Goal: Check status: Check status

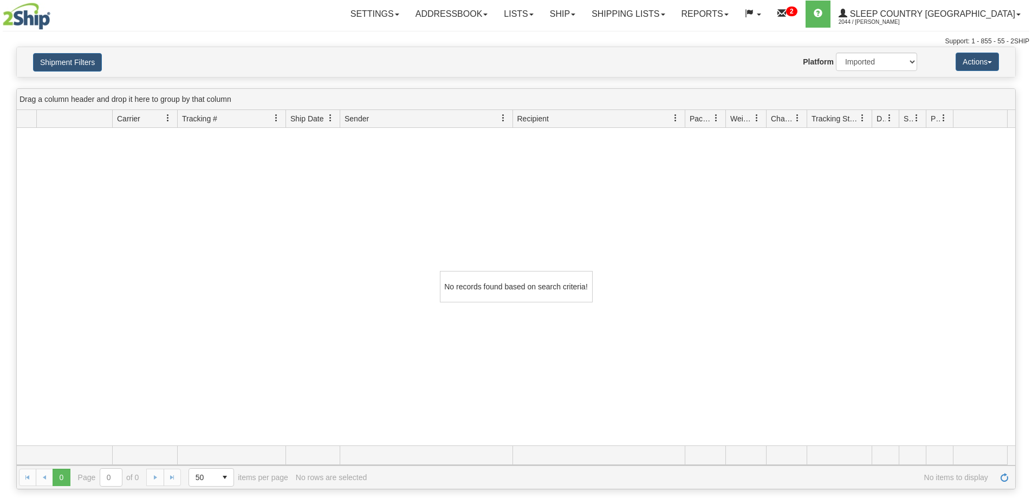
select select "1"
click at [673, 9] on link "Shipping lists" at bounding box center [628, 14] width 89 height 27
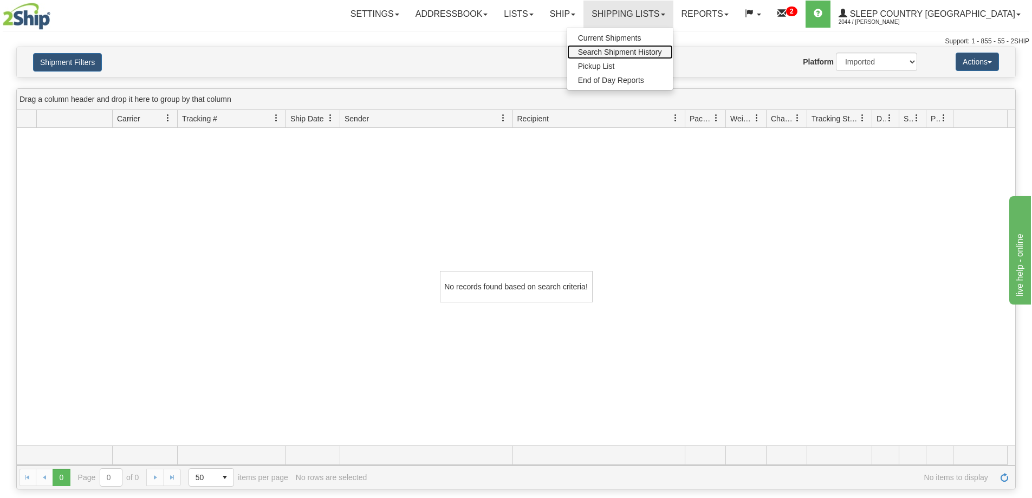
click at [662, 54] on span "Search Shipment History" at bounding box center [620, 52] width 84 height 9
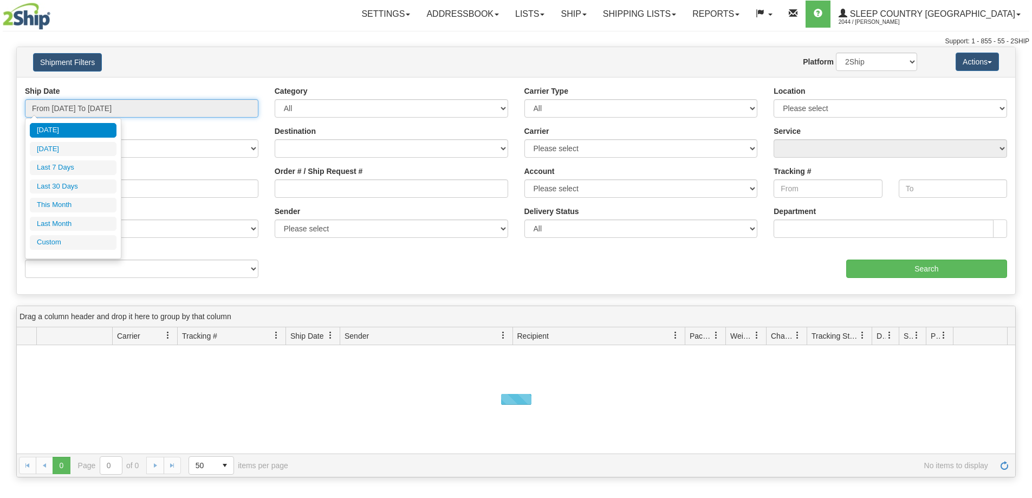
click at [75, 100] on input "From 08/20/2025 To 08/21/2025" at bounding box center [142, 108] width 234 height 18
click at [65, 182] on li "Last 30 Days" at bounding box center [73, 186] width 87 height 15
type input "From [DATE] To [DATE]"
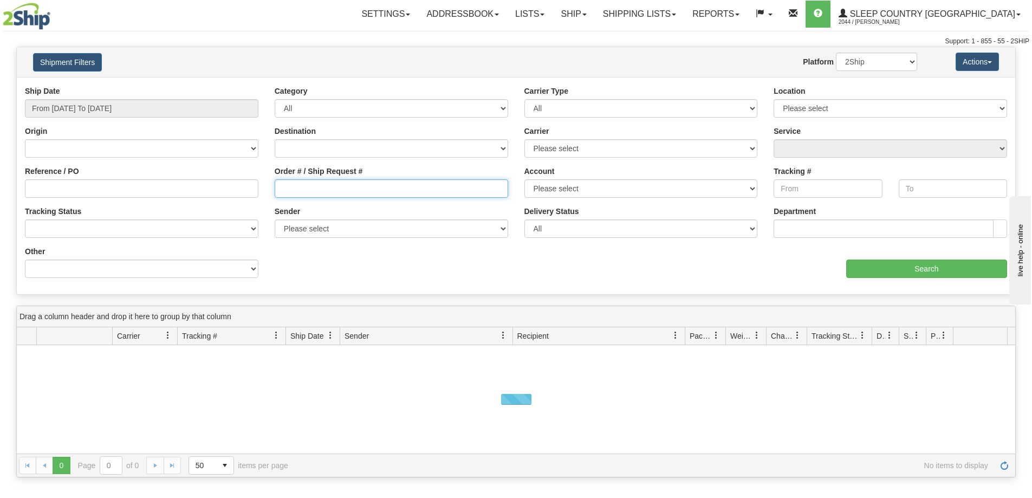
click at [297, 192] on input "Order # / Ship Request #" at bounding box center [392, 188] width 234 height 18
paste input "9000H984006"
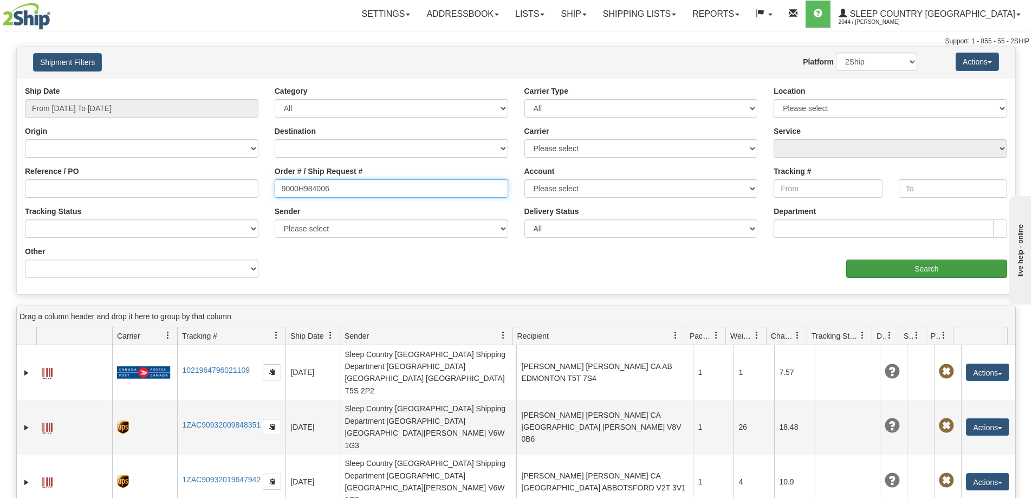
type input "9000H984006"
click at [898, 264] on input "Search" at bounding box center [926, 269] width 161 height 18
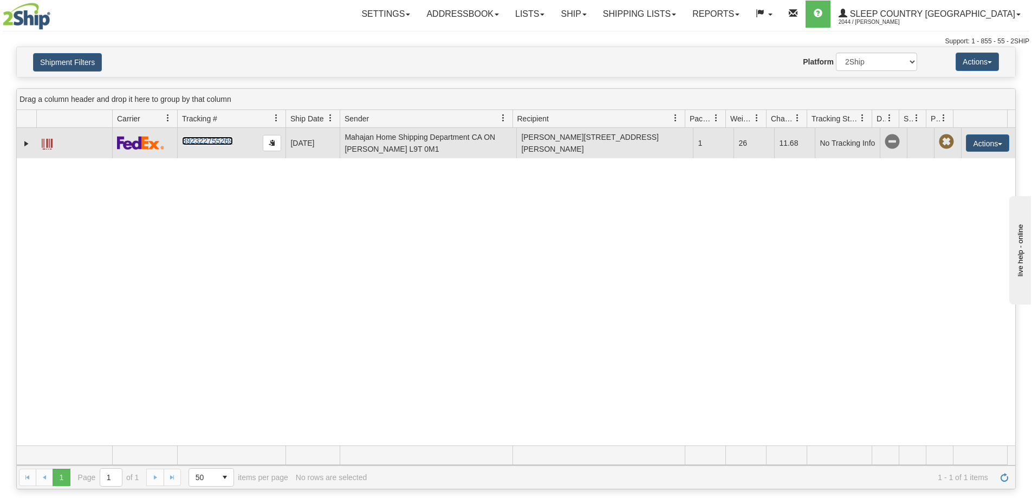
click at [219, 140] on link "392322755269" at bounding box center [207, 141] width 50 height 9
